Goal: Navigation & Orientation: Find specific page/section

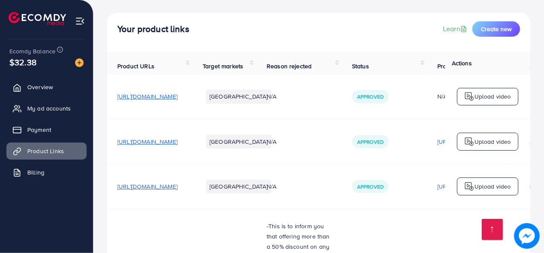
scroll to position [18, 0]
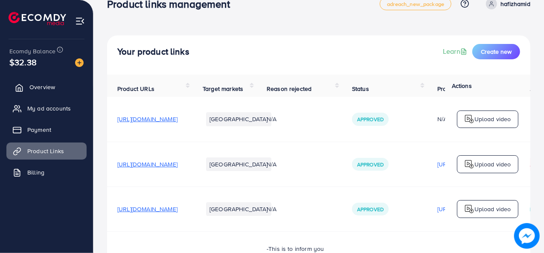
click at [41, 86] on span "Overview" at bounding box center [42, 87] width 26 height 9
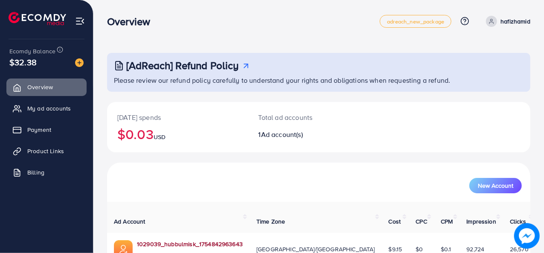
click at [160, 240] on link "1029039_hubbulmisk_1754842963643" at bounding box center [190, 244] width 106 height 9
click at [55, 144] on link "Product Links" at bounding box center [46, 151] width 80 height 17
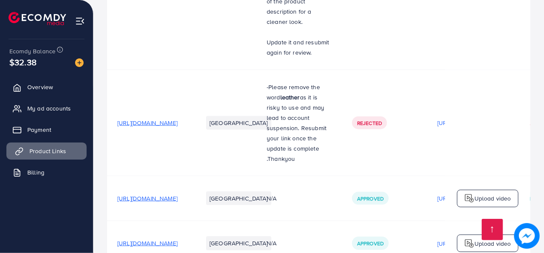
scroll to position [580, 0]
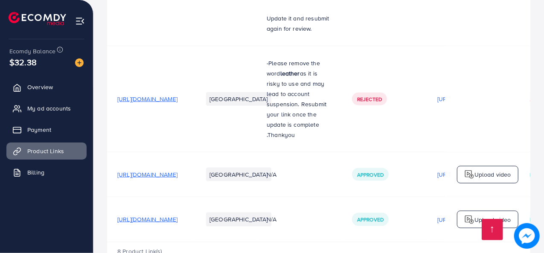
click at [423, 243] on div "8 Product Link(s)" at bounding box center [319, 255] width 424 height 25
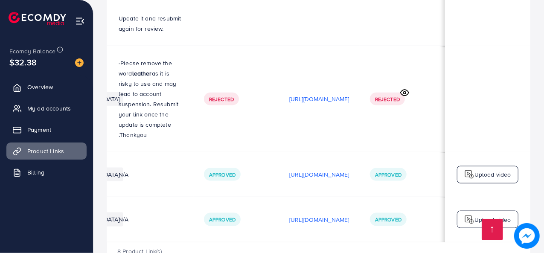
click at [407, 243] on div "8 Product Link(s)" at bounding box center [319, 255] width 424 height 25
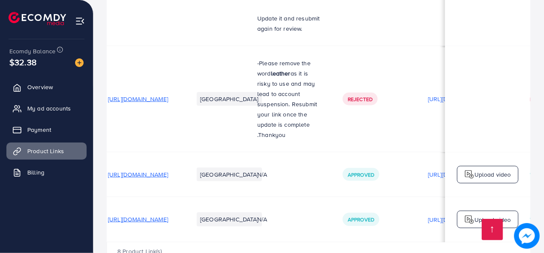
scroll to position [0, 0]
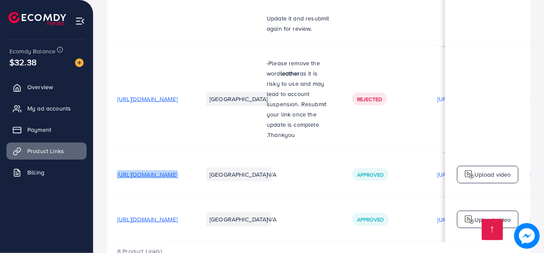
drag, startPoint x: 118, startPoint y: 145, endPoint x: 260, endPoint y: 157, distance: 142.2
click at [260, 157] on tr "[URL][DOMAIN_NAME] Pakistan N/A Approved [URL][DOMAIN_NAME] Approved Upload vid…" at bounding box center [393, 174] width 572 height 45
click at [193, 197] on td "[URL][DOMAIN_NAME]" at bounding box center [149, 219] width 85 height 45
click at [178, 170] on span "[URL][DOMAIN_NAME]" at bounding box center [147, 174] width 60 height 9
click at [56, 91] on link "Overview" at bounding box center [46, 87] width 80 height 17
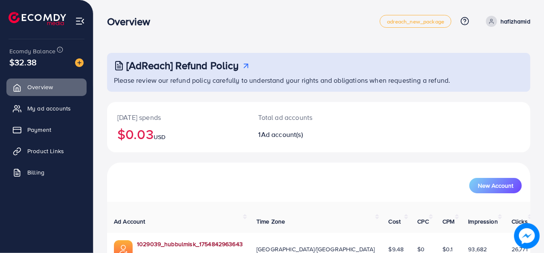
click at [199, 240] on link "1029039_hubbulmisk_1754842963643" at bounding box center [190, 244] width 106 height 9
